Goal: Transaction & Acquisition: Purchase product/service

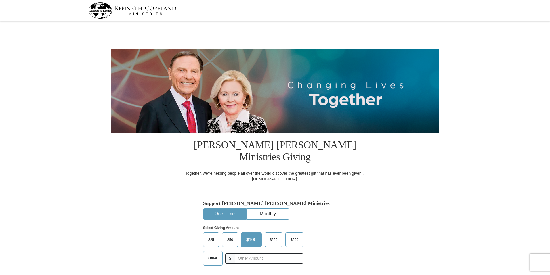
select select "[GEOGRAPHIC_DATA]"
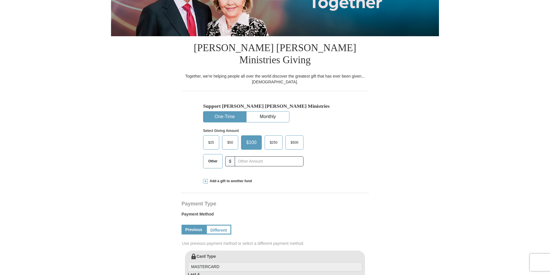
scroll to position [115, 0]
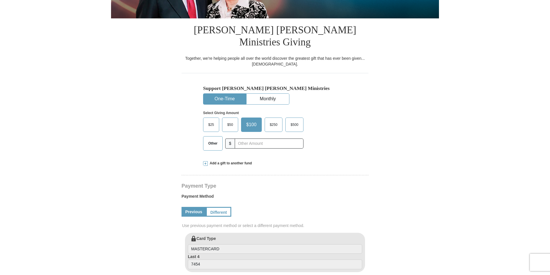
click at [211, 139] on span "Other" at bounding box center [212, 143] width 15 height 9
click at [0, 0] on input "Other" at bounding box center [0, 0] width 0 height 0
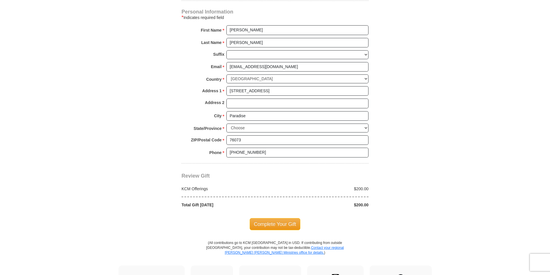
scroll to position [403, 0]
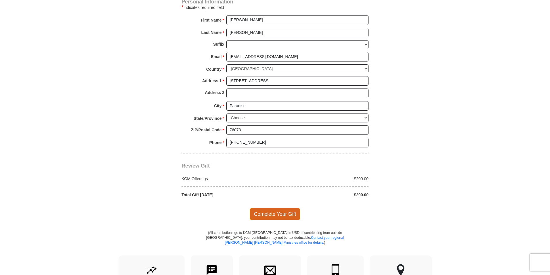
type input "200"
click at [275, 208] on span "Complete Your Gift" at bounding box center [275, 214] width 51 height 12
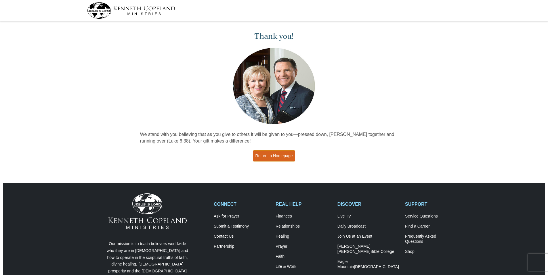
click at [282, 155] on link "Return to Homepage" at bounding box center [274, 155] width 43 height 11
